Goal: Task Accomplishment & Management: Use online tool/utility

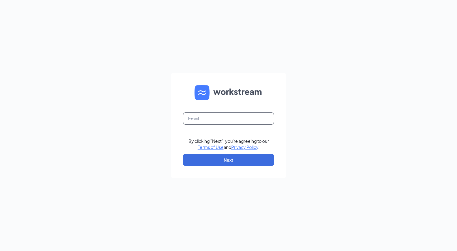
click at [225, 121] on input "text" at bounding box center [228, 118] width 91 height 12
type input "kayla@nwjjllc.com"
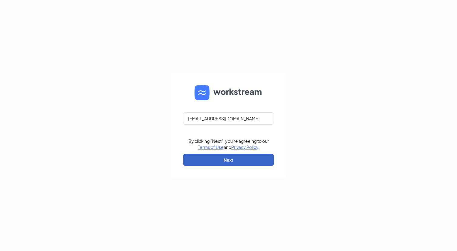
click at [241, 155] on button "Next" at bounding box center [228, 160] width 91 height 12
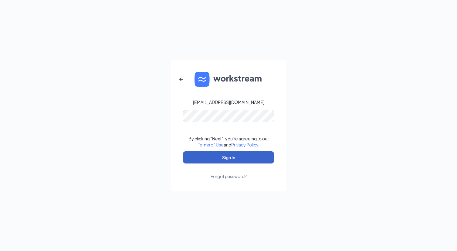
click at [236, 160] on button "Sign In" at bounding box center [228, 157] width 91 height 12
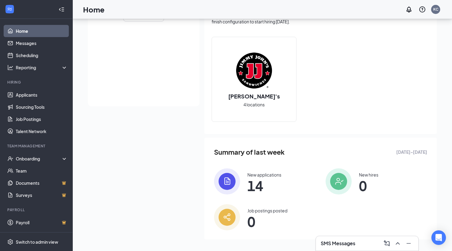
scroll to position [150, 0]
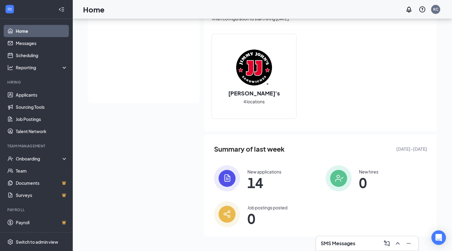
drag, startPoint x: 262, startPoint y: 174, endPoint x: 260, endPoint y: 167, distance: 7.2
click at [262, 173] on div "New applications" at bounding box center [265, 171] width 34 height 6
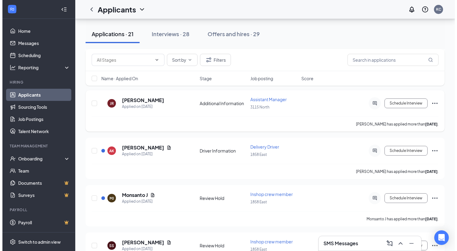
scroll to position [273, 0]
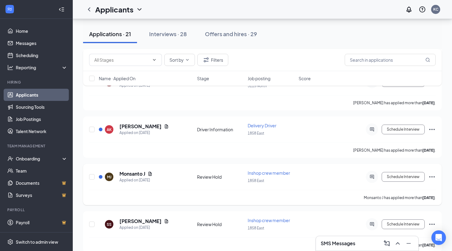
click at [157, 179] on div "[PERSON_NAME] J Applied on [DATE]" at bounding box center [146, 176] width 95 height 13
click at [133, 176] on h5 "Monsanto J" at bounding box center [133, 173] width 26 height 7
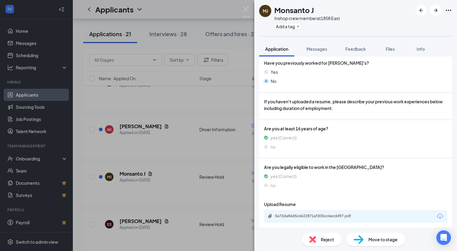
scroll to position [93, 0]
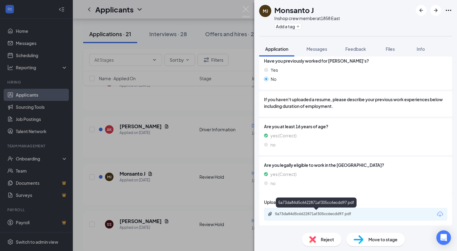
click at [288, 213] on div "5a73da84d5c6622871af305cc6ecdd97.pdf" at bounding box center [317, 213] width 85 height 5
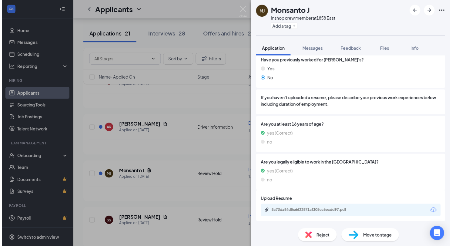
scroll to position [91, 0]
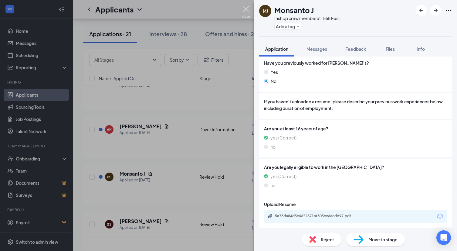
click at [242, 7] on img at bounding box center [246, 12] width 8 height 12
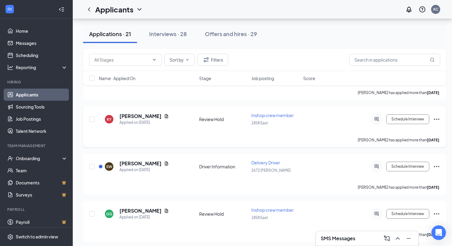
scroll to position [485, 0]
